Goal: Book appointment/travel/reservation

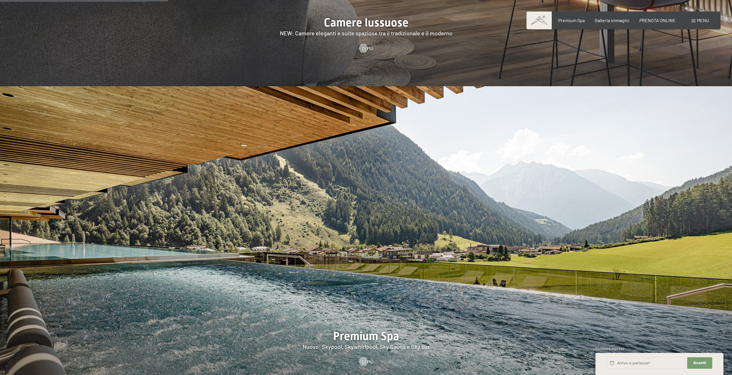
scroll to position [863, 0]
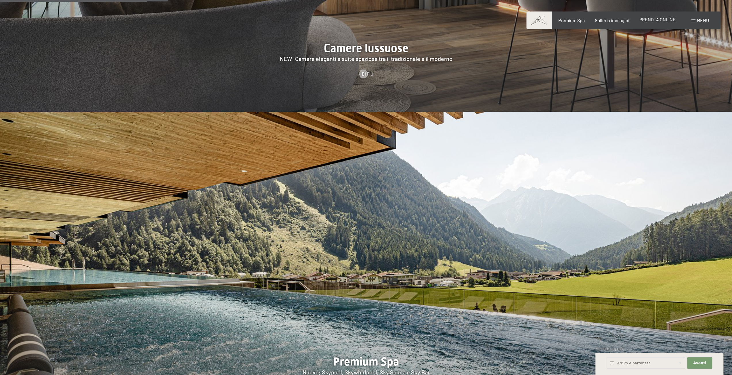
click at [654, 19] on span "PRENOTA ONLINE" at bounding box center [657, 19] width 36 height 5
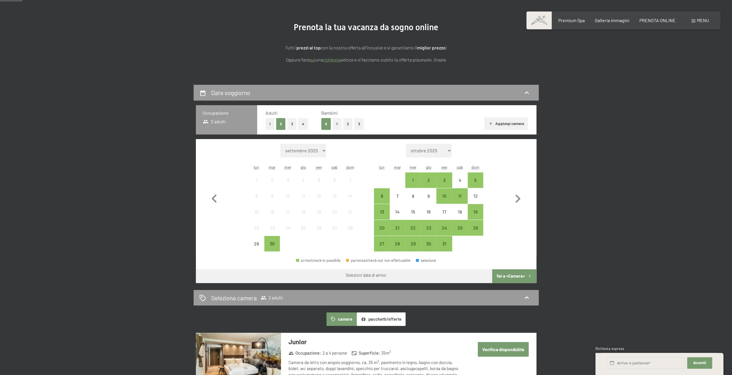
scroll to position [58, 0]
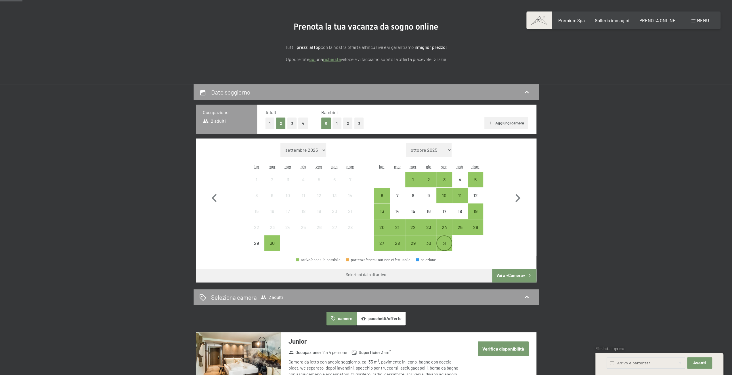
click at [440, 246] on div "31" at bounding box center [444, 248] width 14 height 14
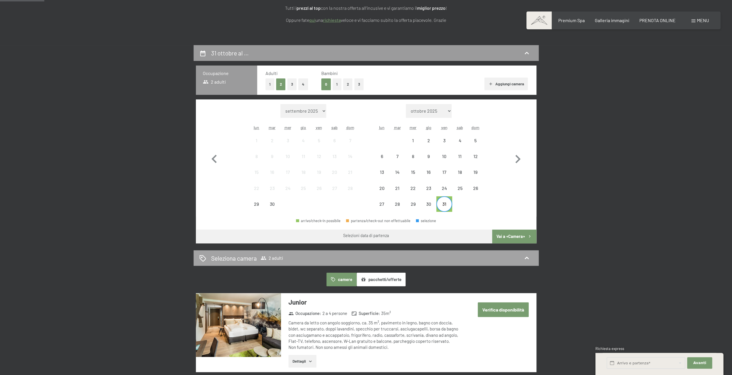
scroll to position [115, 0]
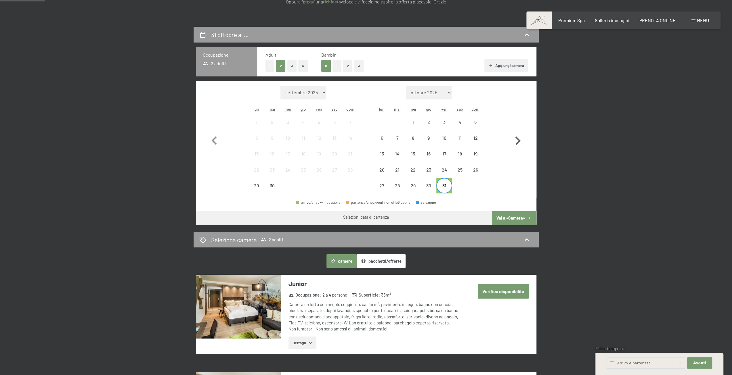
click at [521, 140] on icon "button" at bounding box center [517, 141] width 17 height 17
select select "[DATE]"
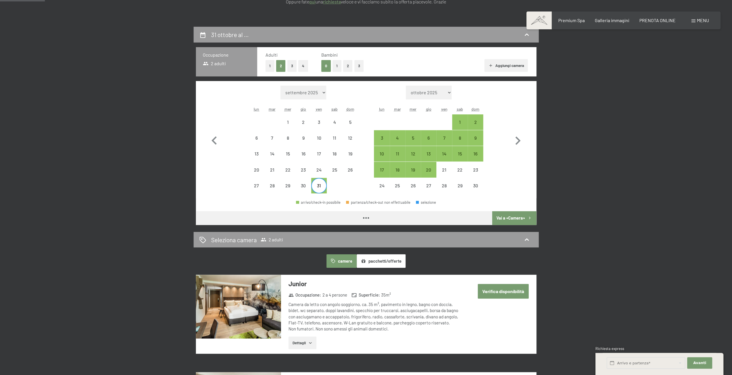
select select "[DATE]"
click at [479, 120] on div "2" at bounding box center [475, 127] width 14 height 14
select select "2025-10-01"
select select "2025-11-01"
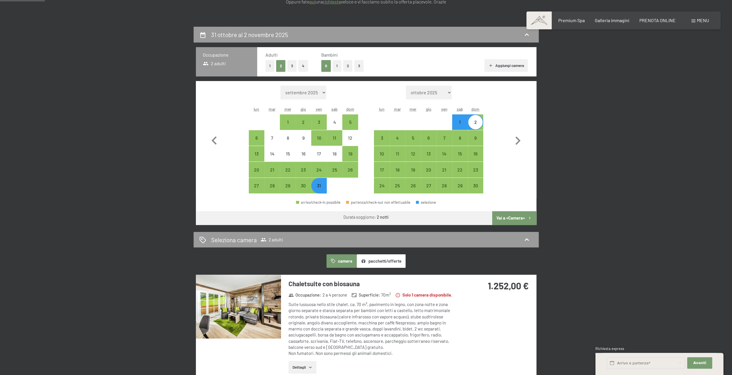
click at [335, 66] on button "1" at bounding box center [336, 66] width 9 height 12
select select "2025-10-01"
select select "2025-11-01"
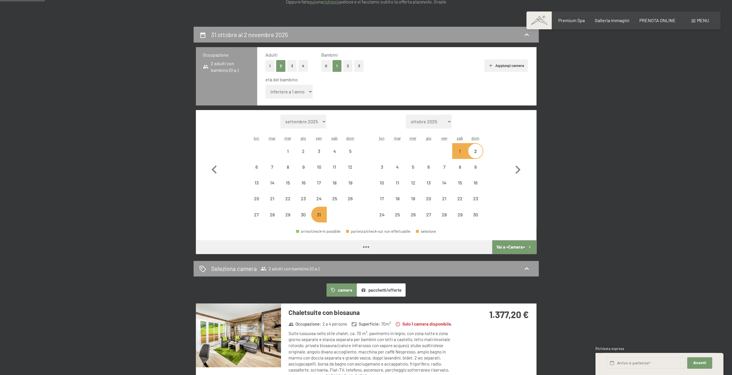
select select "2025-10-01"
select select "2025-11-01"
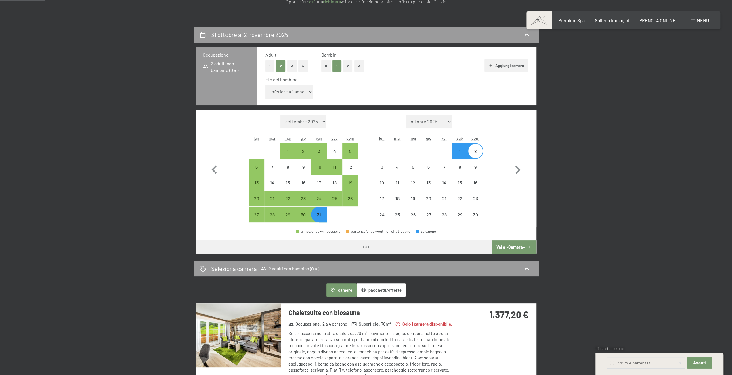
select select "2025-10-01"
select select "2025-11-01"
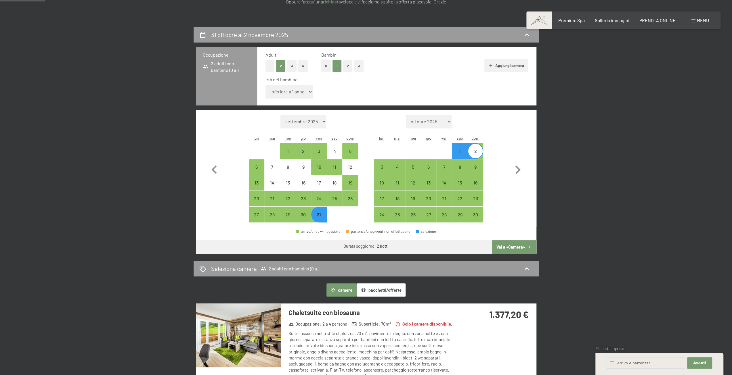
click at [312, 90] on div "età del bambino inferiore a 1 anno 1 anno 2 anni 3 anni 4 anni 5 anni 6 anni 7 …" at bounding box center [396, 88] width 262 height 24
select select "11"
click at [265, 85] on select "inferiore a 1 anno 1 anno 2 anni 3 anni 4 anni 5 anni 6 anni 7 anni 8 anni 9 an…" at bounding box center [288, 92] width 47 height 14
select select "2025-10-01"
select select "2025-11-01"
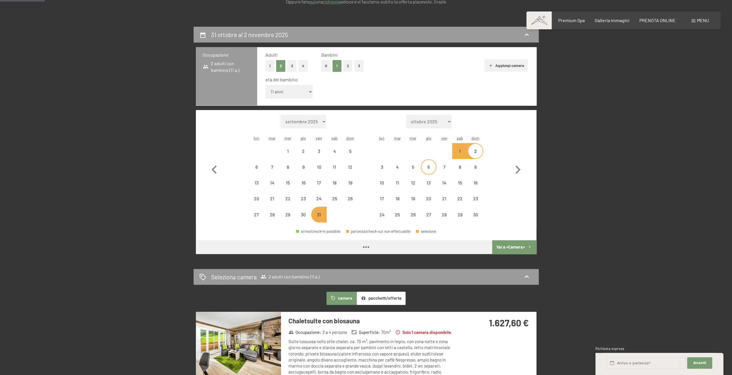
select select "2025-10-01"
select select "2025-11-01"
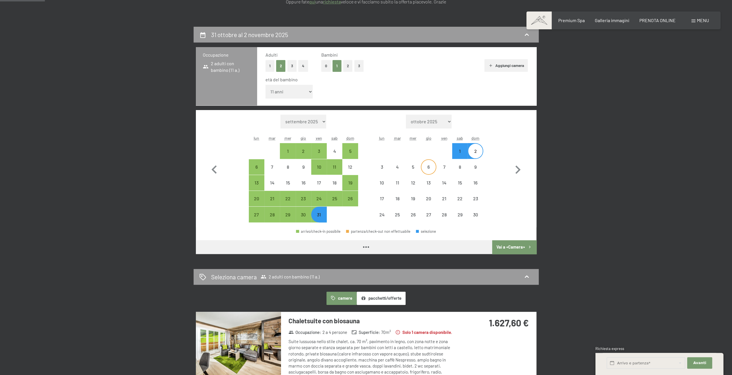
select select "2025-10-01"
select select "2025-11-01"
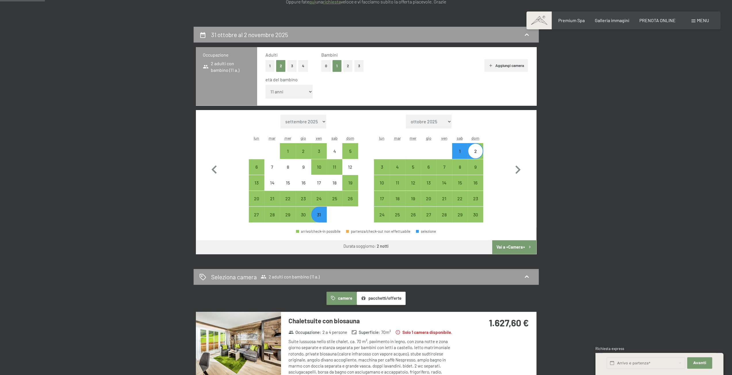
click at [516, 246] on button "Vai a «Camera»" at bounding box center [514, 247] width 44 height 14
select select "2025-10-01"
select select "2025-11-01"
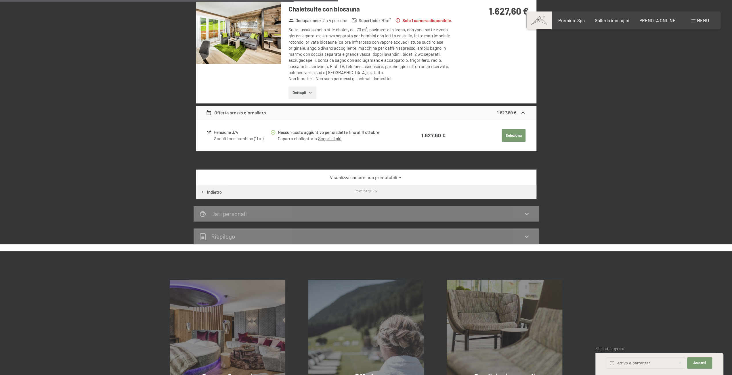
scroll to position [199, 0]
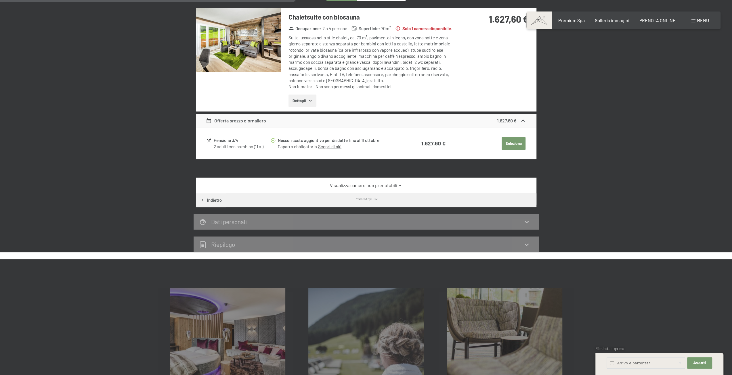
click at [311, 101] on icon "button" at bounding box center [310, 100] width 3 height 1
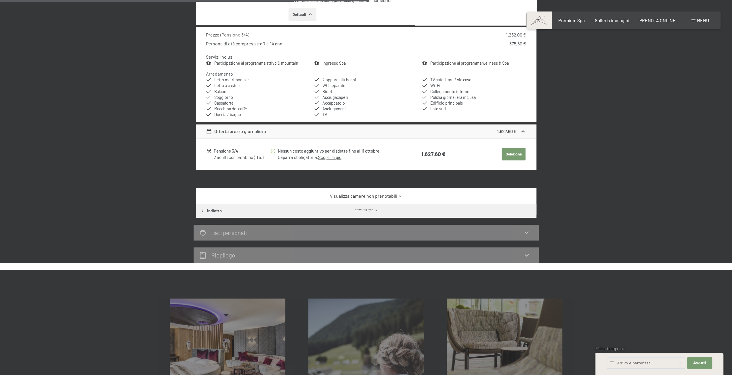
scroll to position [314, 0]
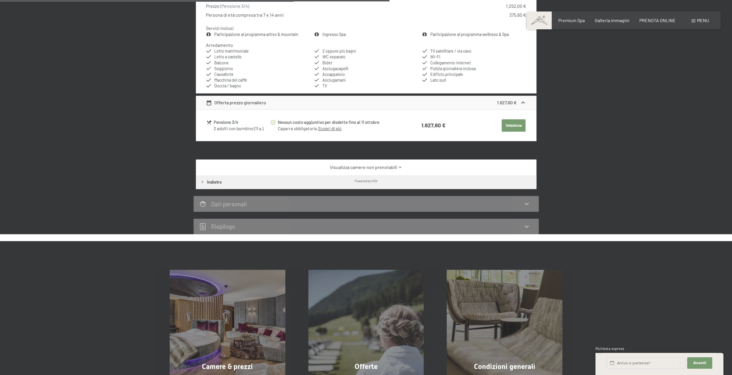
click at [401, 168] on icon at bounding box center [400, 167] width 4 height 4
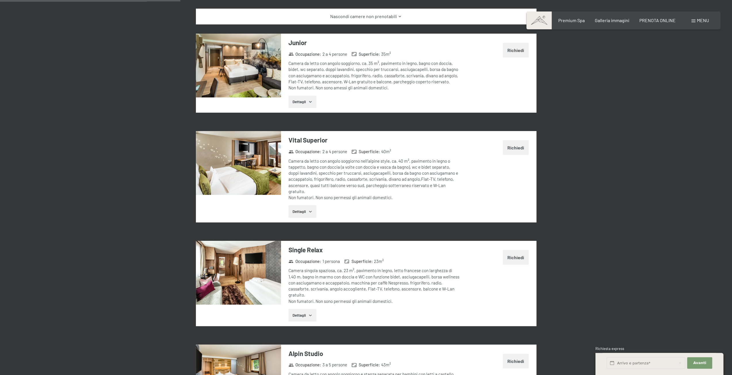
scroll to position [458, 0]
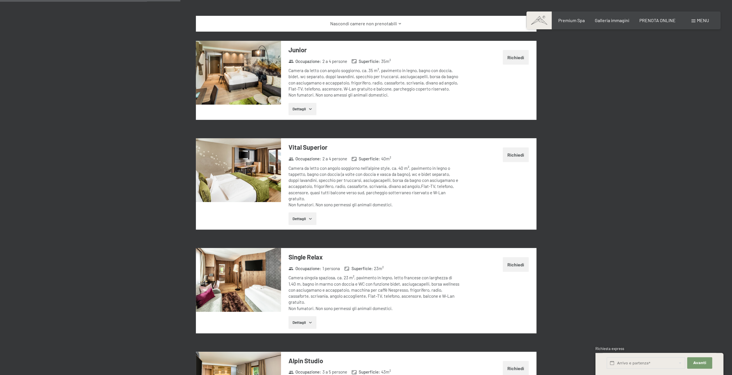
click at [519, 58] on button "Richiedi" at bounding box center [516, 57] width 26 height 15
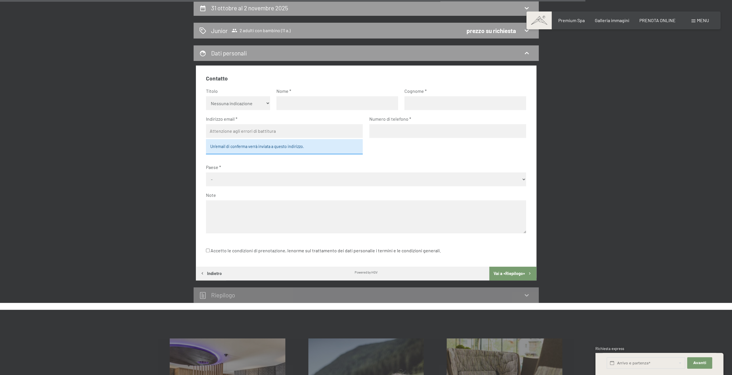
click at [228, 105] on select "Nessuna indicazione Sig.ra Sig." at bounding box center [238, 103] width 64 height 14
select select "m"
click at [206, 96] on select "Nessuna indicazione Sig.ra Sig." at bounding box center [238, 103] width 64 height 14
click at [300, 100] on input "text" at bounding box center [337, 103] width 122 height 14
type input "TIZIANO"
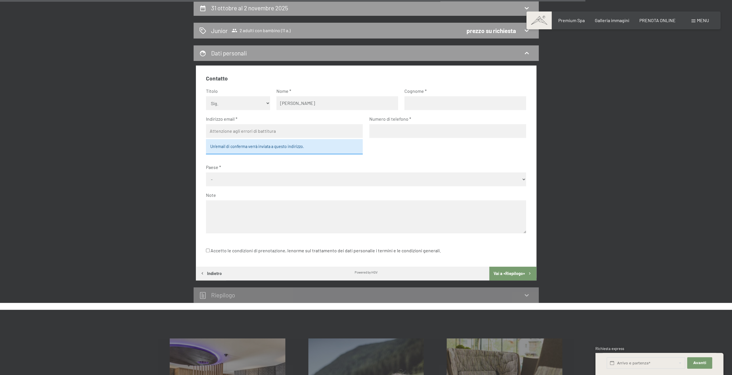
click at [423, 98] on input "text" at bounding box center [465, 103] width 122 height 14
type input "GROSS"
click at [238, 137] on input "email" at bounding box center [284, 131] width 157 height 14
type input "grosstiziano@gmail.com"
click at [396, 131] on input "tel" at bounding box center [447, 131] width 157 height 14
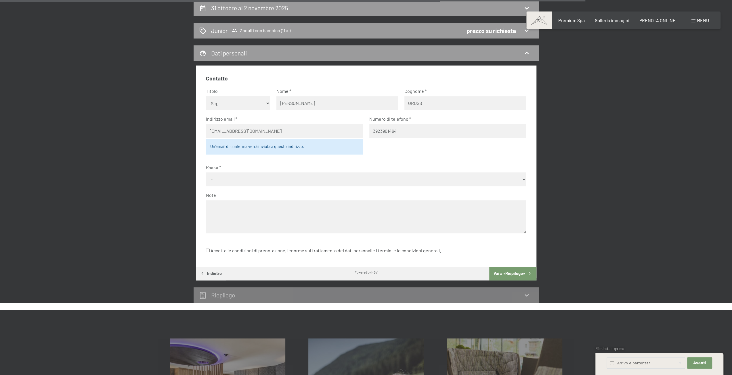
type input "3923901464"
click at [215, 179] on select "- Germania Austria Svizzera Italia Paesi Bassi Belgio Regno Unito Rep. Ceca Pol…" at bounding box center [366, 180] width 320 height 14
select select "ITA"
click at [206, 173] on select "- Germania Austria Svizzera Italia Paesi Bassi Belgio Regno Unito Rep. Ceca Pol…" at bounding box center [366, 180] width 320 height 14
click at [206, 251] on input "Accetto le condizioni di prenotazione, le norme sul trattamento dei dati person…" at bounding box center [208, 251] width 4 height 4
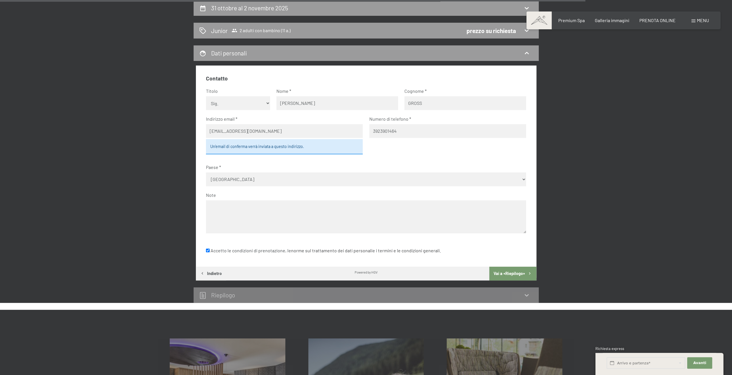
checkbox input "true"
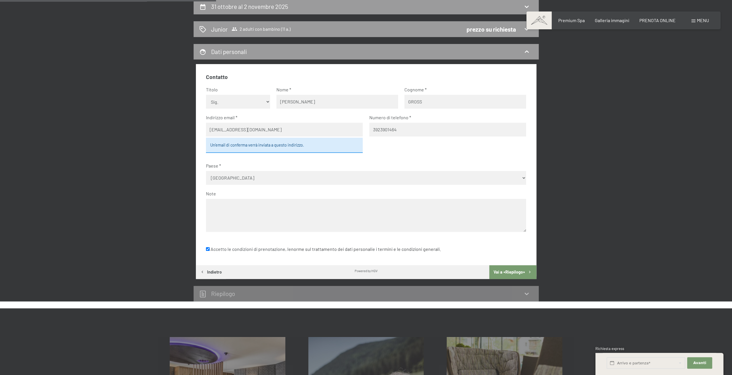
scroll to position [144, 0]
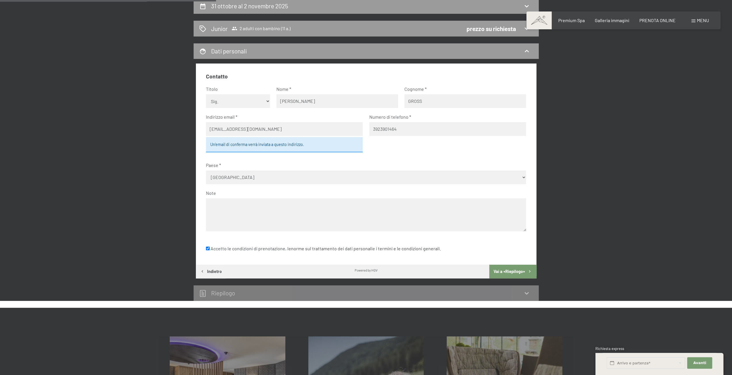
click at [507, 272] on button "Vai a «Riepilogo»" at bounding box center [512, 272] width 47 height 14
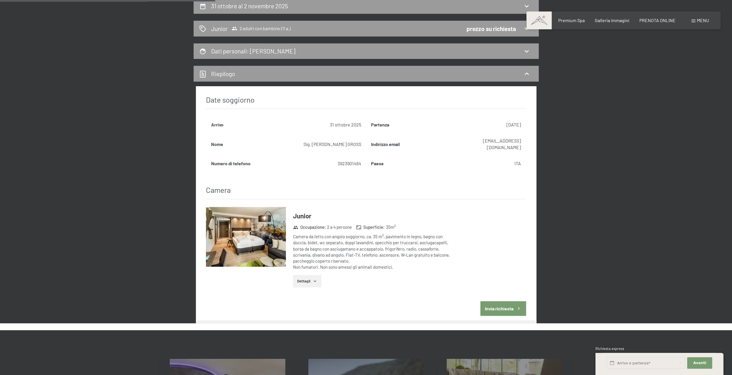
scroll to position [142, 0]
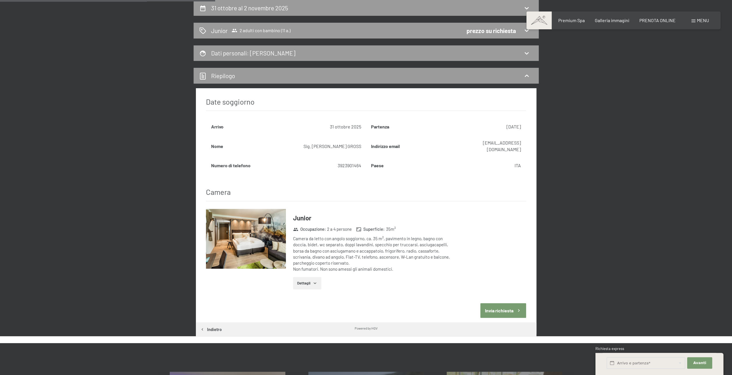
click at [512, 303] on button "Invia richiesta" at bounding box center [503, 310] width 46 height 15
